Goal: Information Seeking & Learning: Learn about a topic

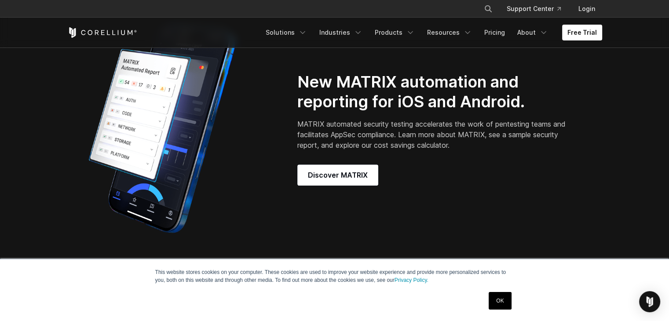
scroll to position [731, 0]
click at [339, 180] on span "Discover MATRIX" at bounding box center [338, 174] width 60 height 11
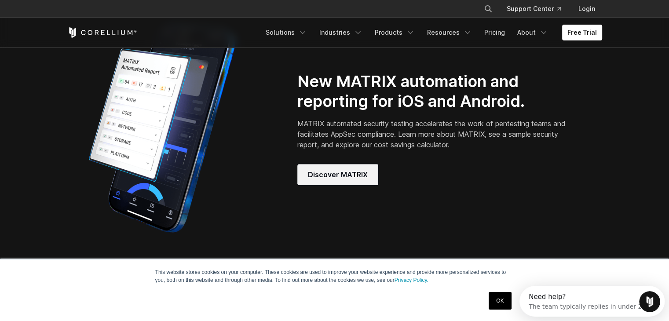
scroll to position [0, 0]
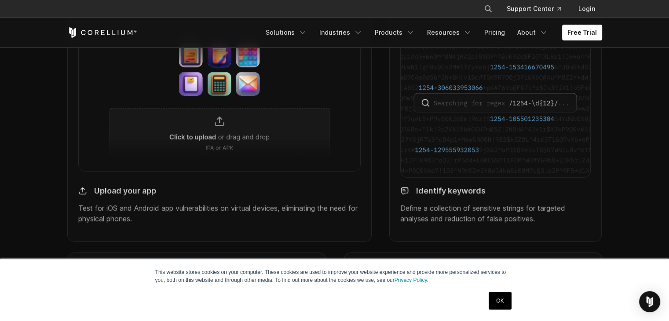
scroll to position [819, 0]
click at [58, 241] on div "Upload your app Test for iOS and Android app vulnerabilities on virtual devices…" at bounding box center [219, 128] width 322 height 225
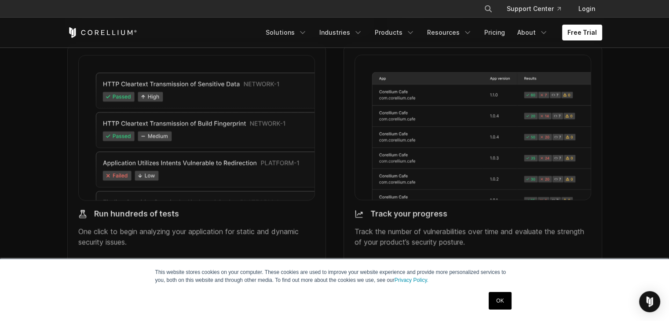
scroll to position [1027, 0]
click at [507, 297] on link "OK" at bounding box center [500, 301] width 22 height 18
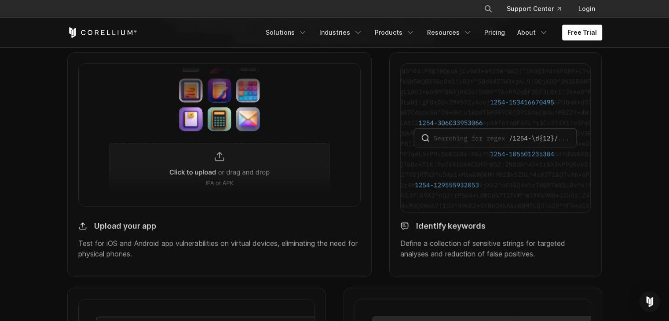
scroll to position [782, 0]
click at [204, 182] on img at bounding box center [219, 135] width 283 height 143
click at [232, 186] on img at bounding box center [219, 135] width 283 height 143
click at [263, 175] on img at bounding box center [219, 135] width 283 height 143
